Goal: Navigation & Orientation: Understand site structure

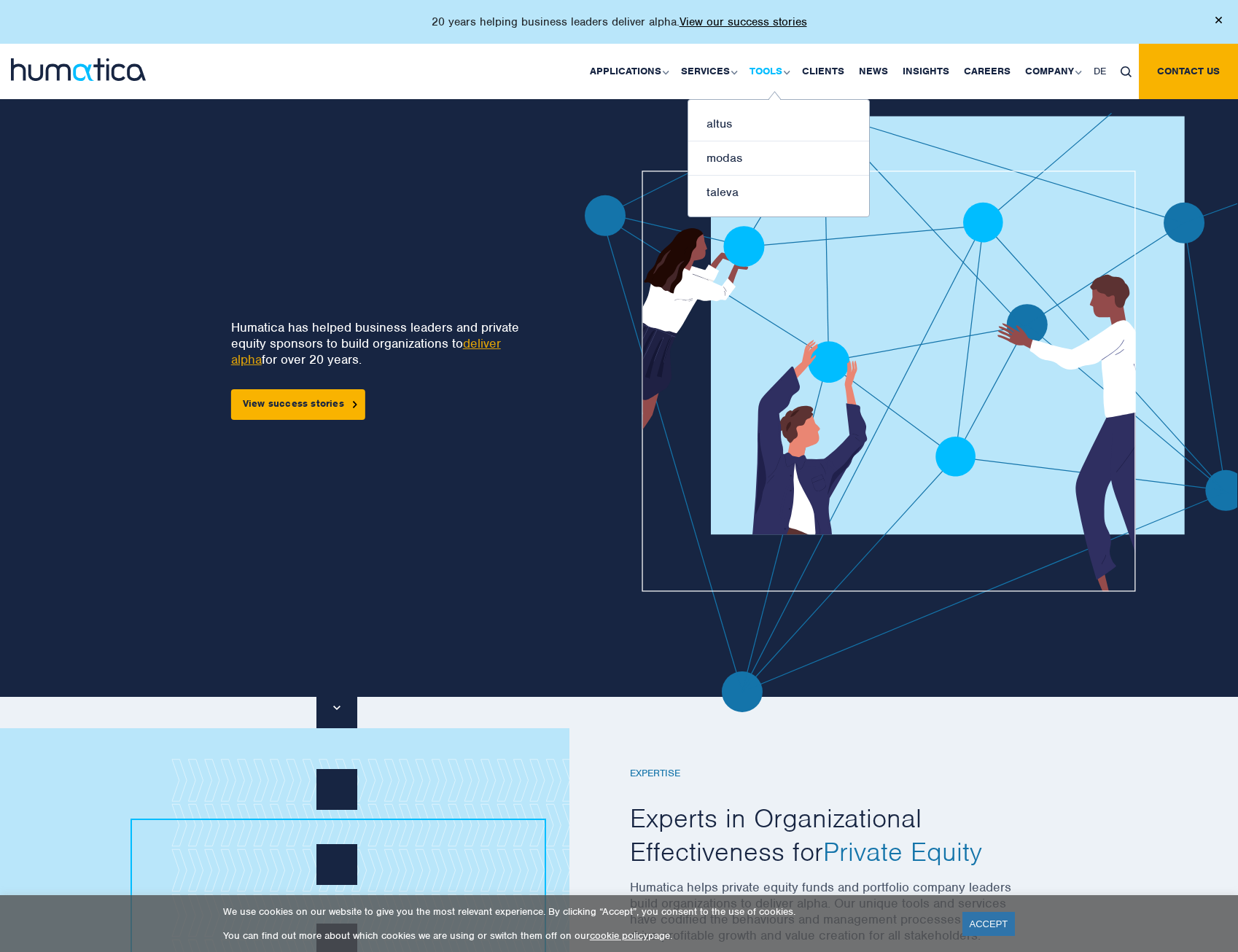
click at [782, 66] on link "Tools" at bounding box center [768, 72] width 52 height 55
click at [733, 127] on link "altus" at bounding box center [778, 124] width 181 height 34
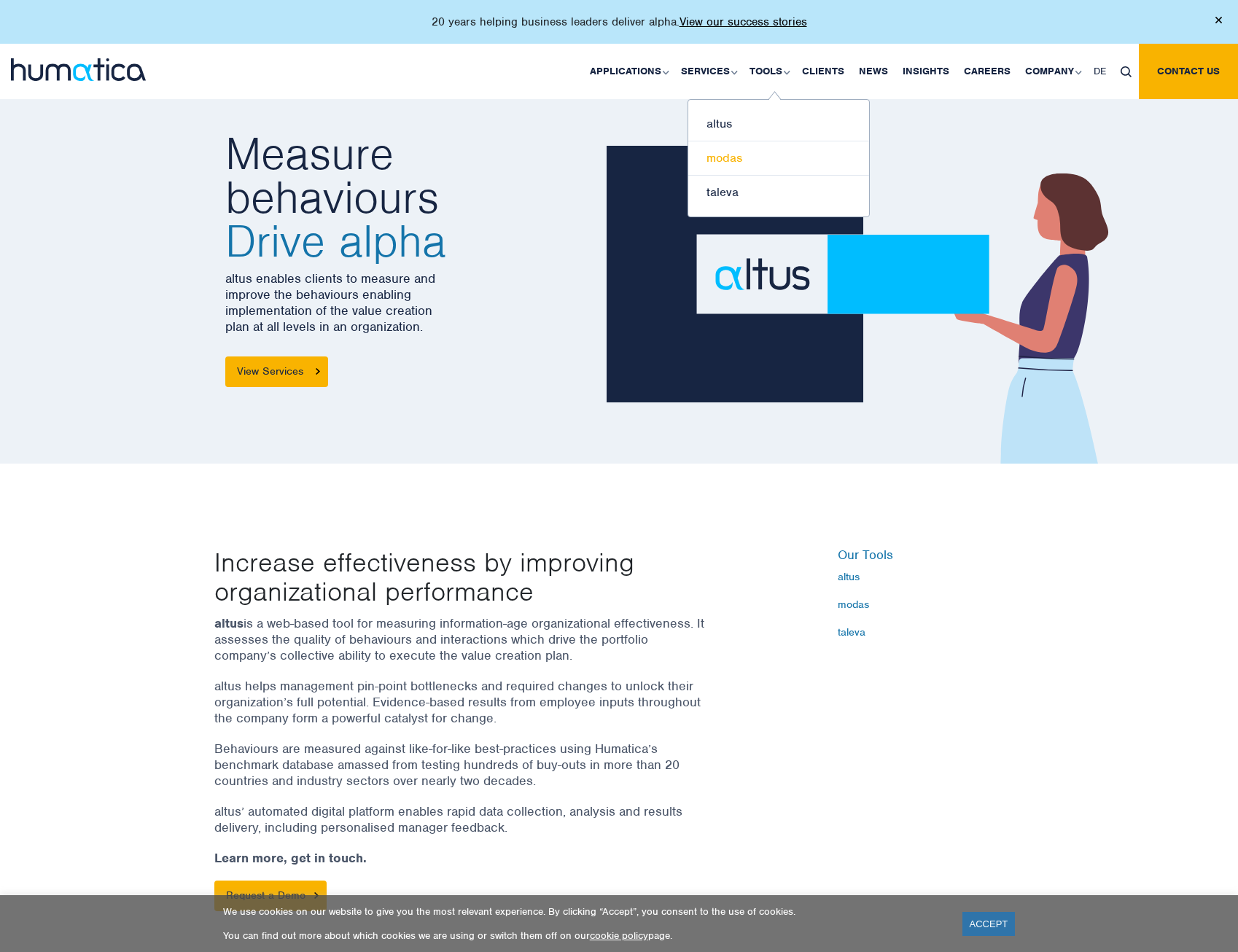
click at [738, 155] on link "modas" at bounding box center [778, 158] width 181 height 34
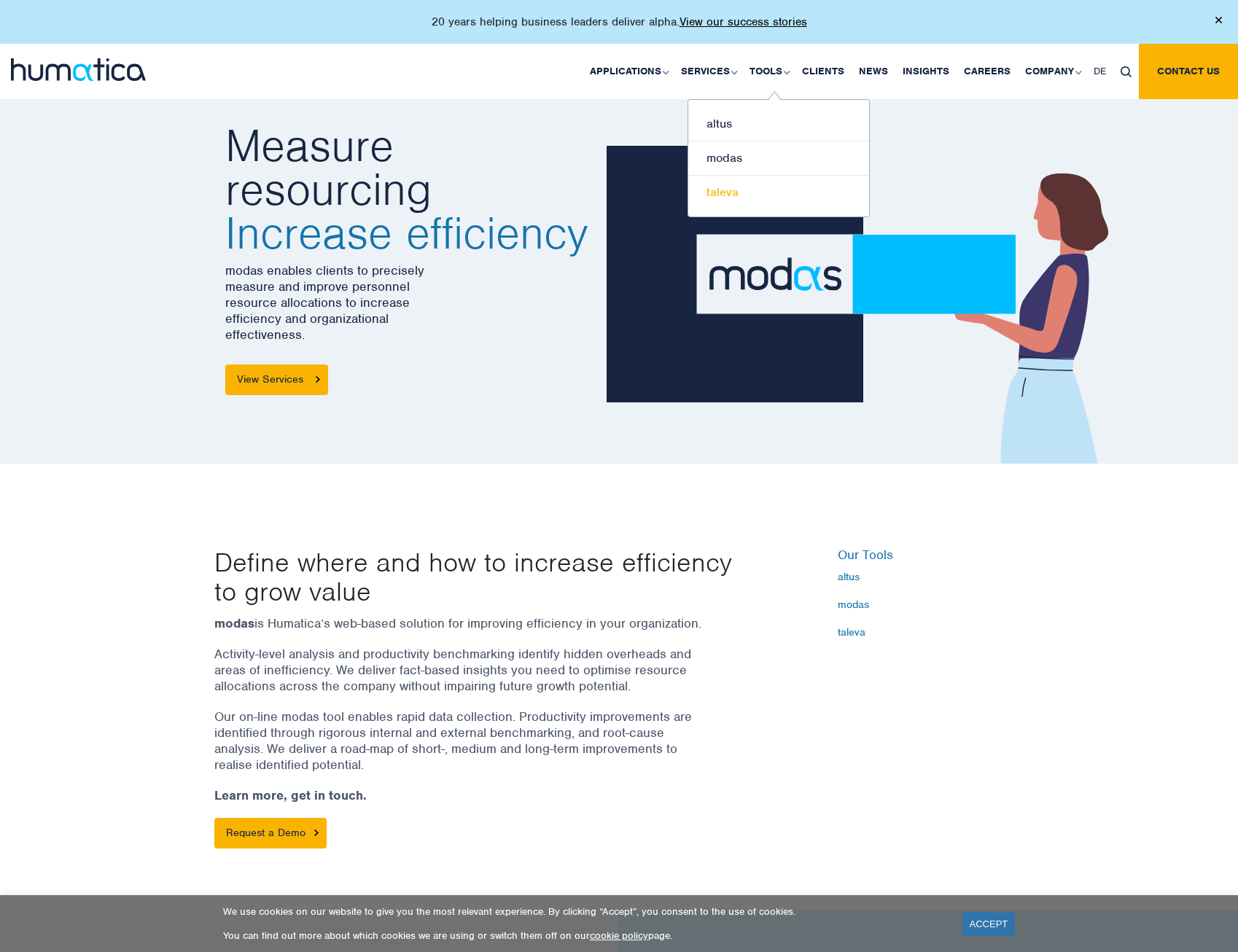
click at [740, 191] on link "taleva" at bounding box center [778, 192] width 181 height 34
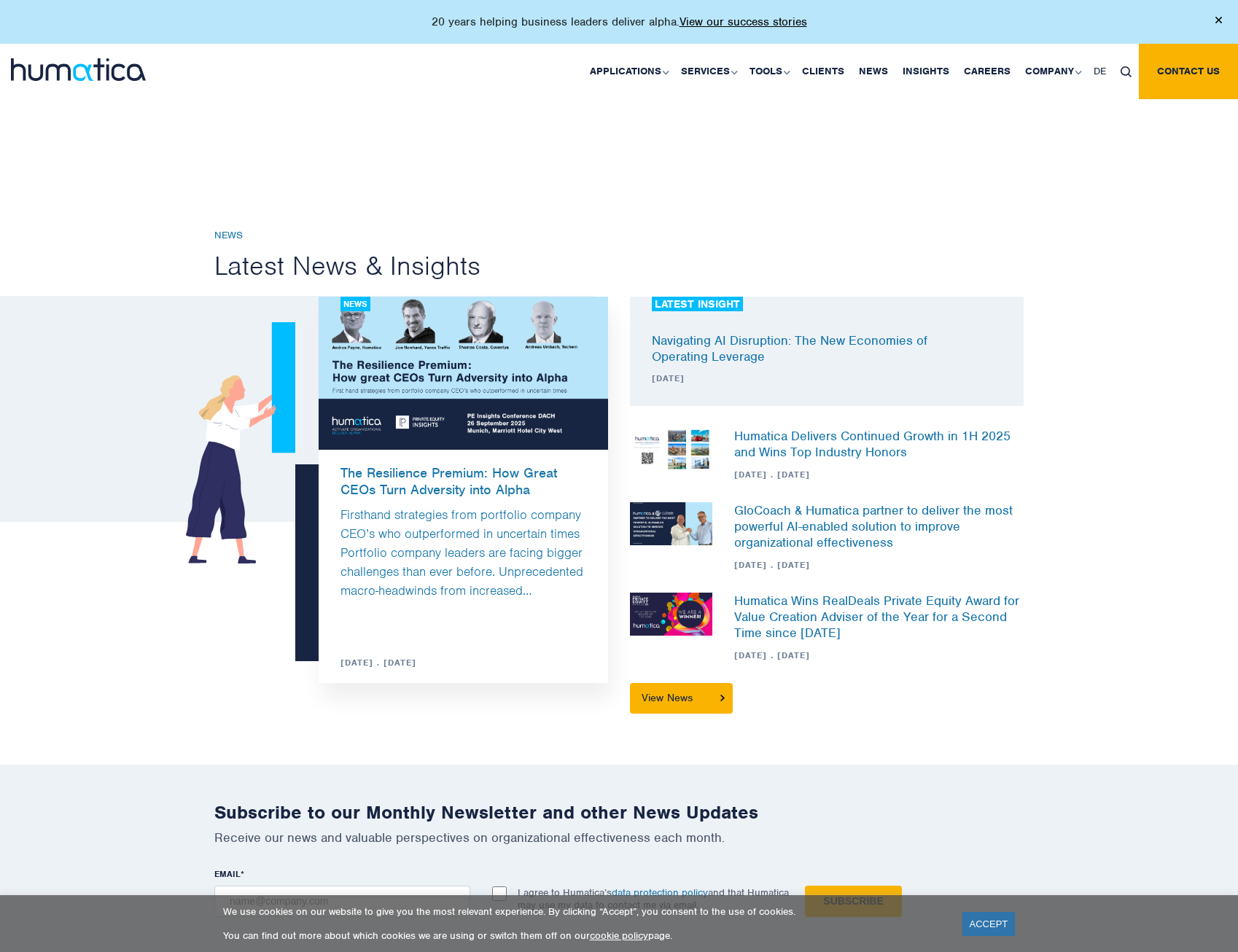
scroll to position [1166, 0]
